Goal: Submit feedback/report problem: Submit feedback/report problem

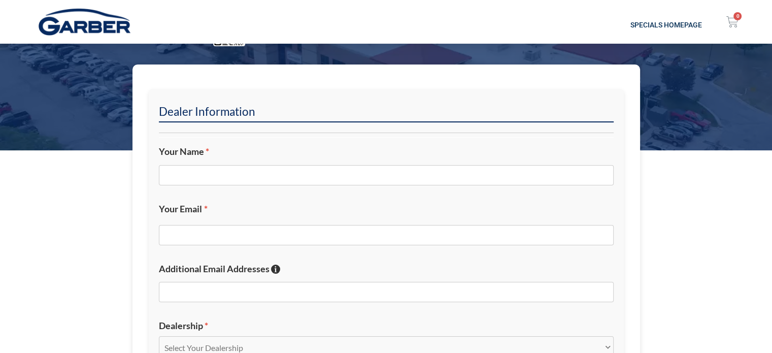
scroll to position [203, 0]
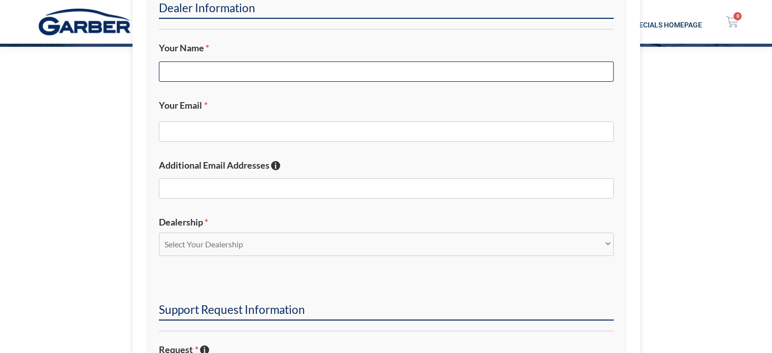
click at [297, 73] on input "Your Name *" at bounding box center [386, 71] width 455 height 20
type input "[PERSON_NAME]"
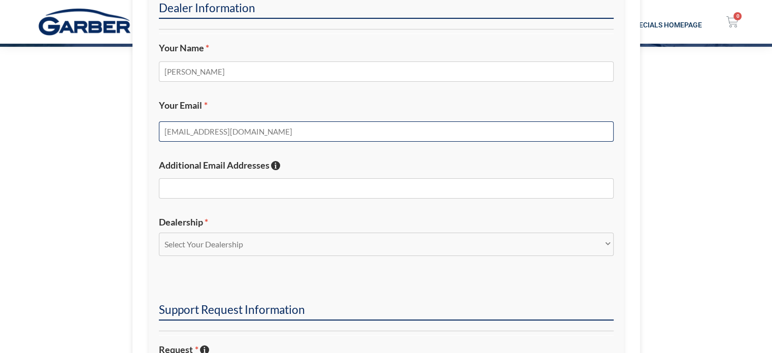
type input "[EMAIL_ADDRESS][DOMAIN_NAME]"
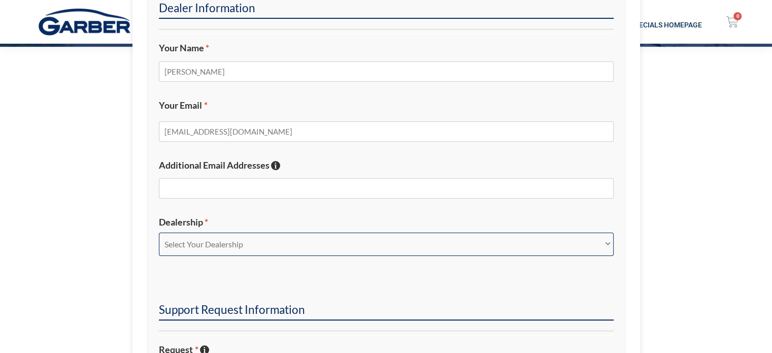
click at [204, 254] on select "Select Your Dealership Acura of Rochester Delray Buick GMC [PERSON_NAME] Automa…" at bounding box center [386, 244] width 455 height 23
select select "Nissan of Bradenton"
click at [159, 233] on select "Select Your Dealership Acura of Rochester Delray Buick GMC [PERSON_NAME] Automa…" at bounding box center [386, 244] width 455 height 23
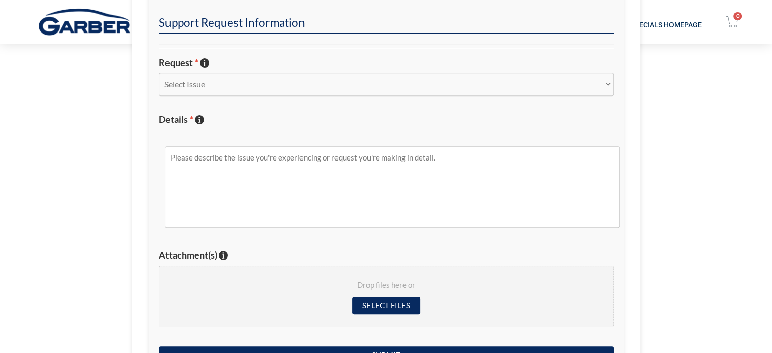
scroll to position [508, 0]
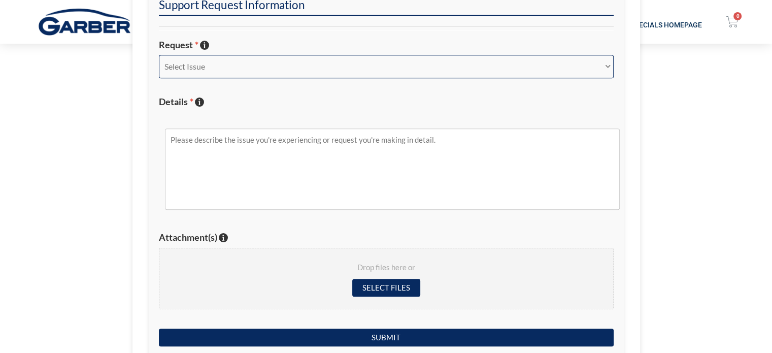
click at [270, 60] on select "Select Issue New Inquiry/Request Inventory Management Inventory Feed Website Fu…" at bounding box center [386, 66] width 455 height 23
select select "Other"
click at [159, 55] on select "Select Issue New Inquiry/Request Inventory Management Inventory Feed Website Fu…" at bounding box center [386, 66] width 455 height 23
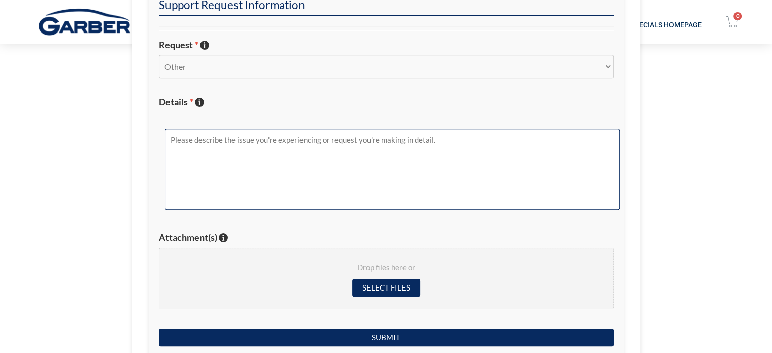
click at [253, 177] on textarea "Details * Describe the issue with specific details if possible!" at bounding box center [392, 168] width 455 height 81
type textarea "e"
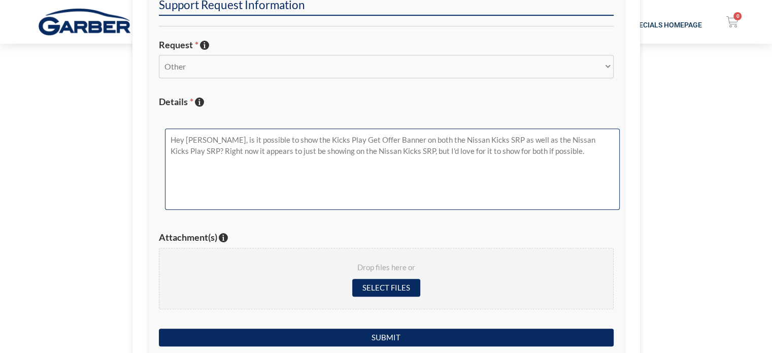
type textarea "Hey [PERSON_NAME], is it possible to show the Kicks Play Get Offer Banner on bo…"
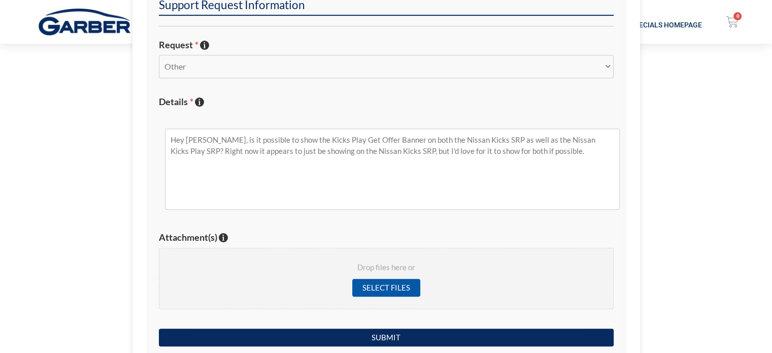
click at [404, 286] on input "Select files" at bounding box center [386, 288] width 68 height 18
type input "C:\fakepath\nob-kicks-play-starting-at-offer-ad-mobile-get-offer.jpg"
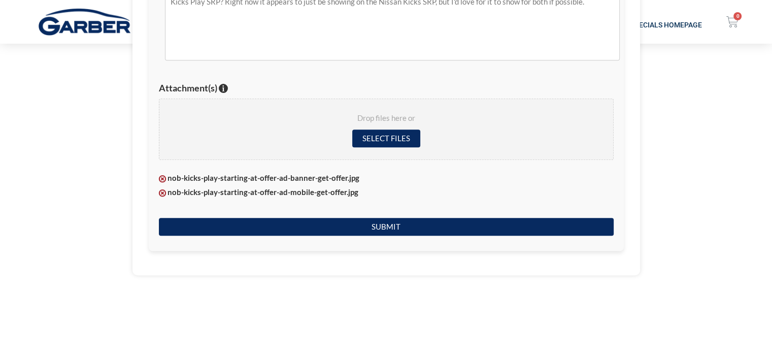
scroll to position [660, 0]
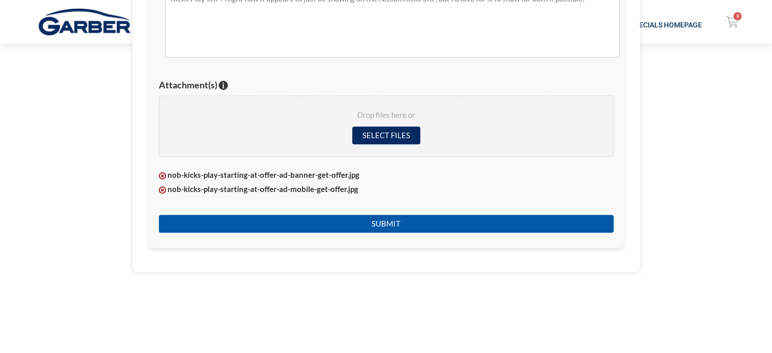
click at [353, 224] on input "Submit" at bounding box center [386, 224] width 455 height 18
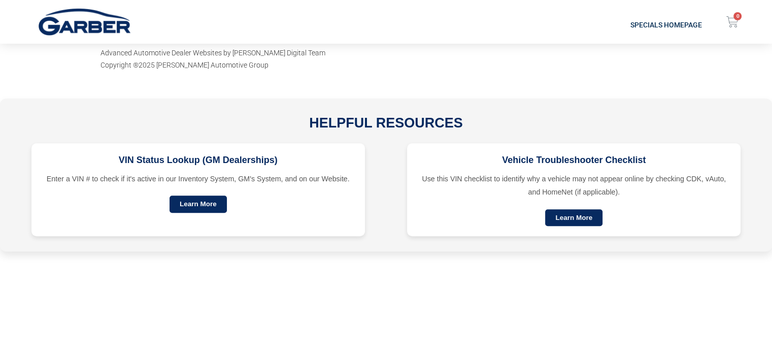
scroll to position [129, 0]
